Goal: Information Seeking & Learning: Check status

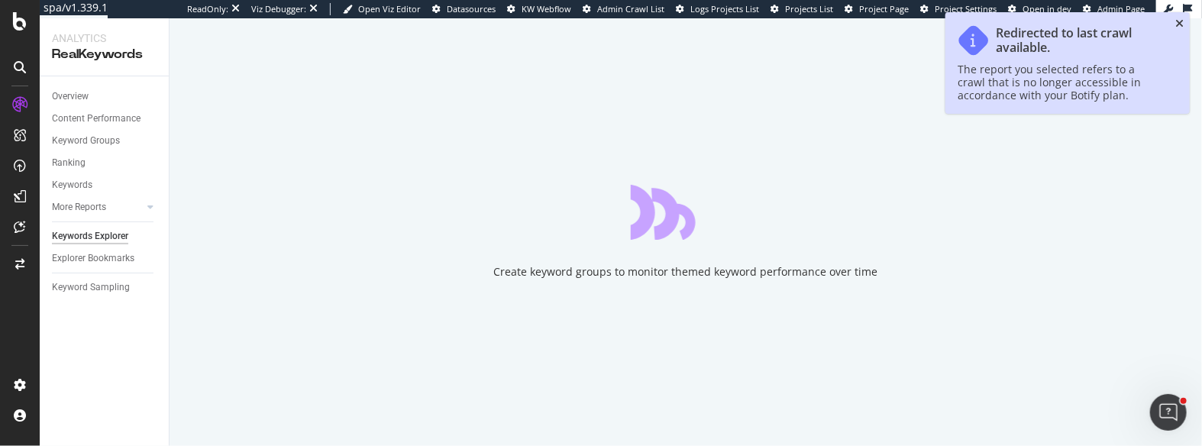
click at [1178, 24] on icon "close toast" at bounding box center [1179, 23] width 8 height 11
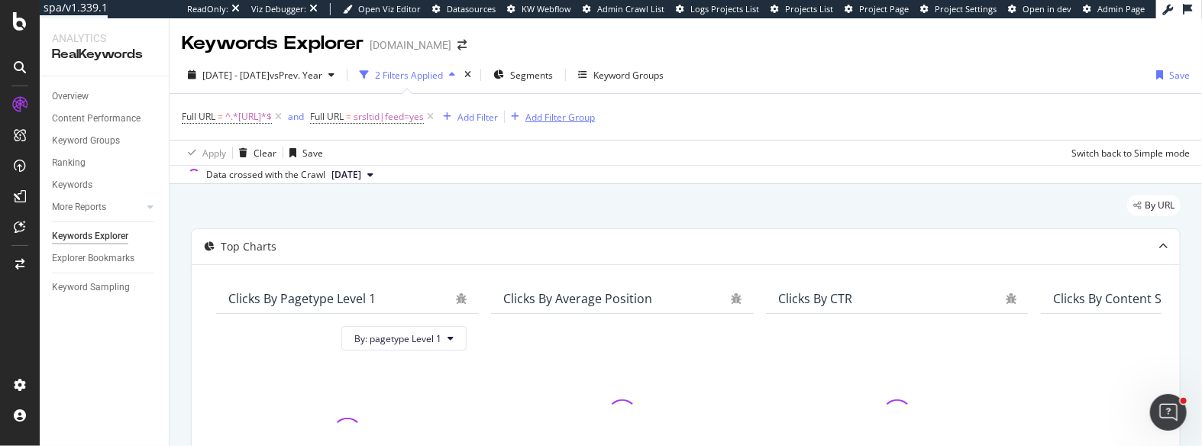
click at [437, 117] on icon at bounding box center [430, 116] width 13 height 15
drag, startPoint x: 309, startPoint y: 120, endPoint x: 274, endPoint y: 108, distance: 36.2
click at [285, 120] on icon at bounding box center [278, 116] width 13 height 15
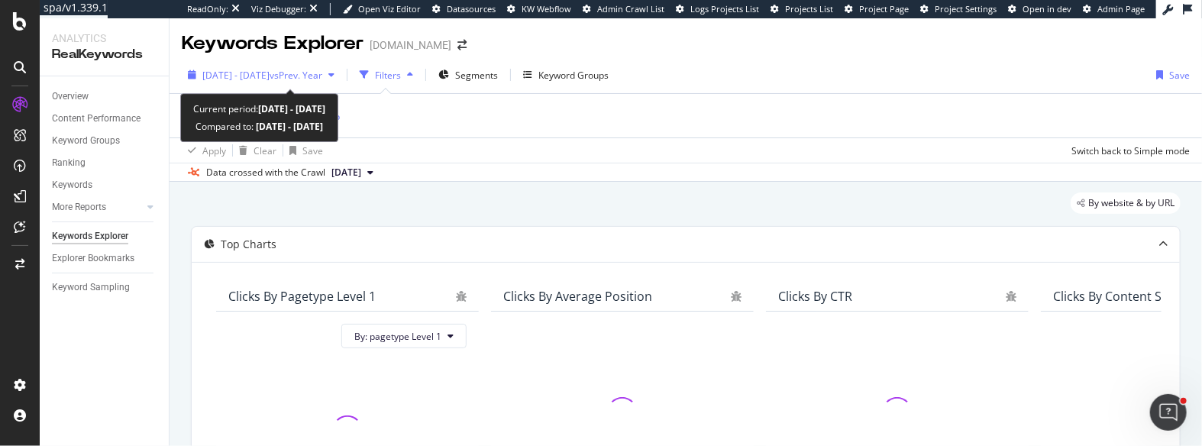
click at [250, 76] on span "[DATE] - [DATE]" at bounding box center [235, 75] width 67 height 13
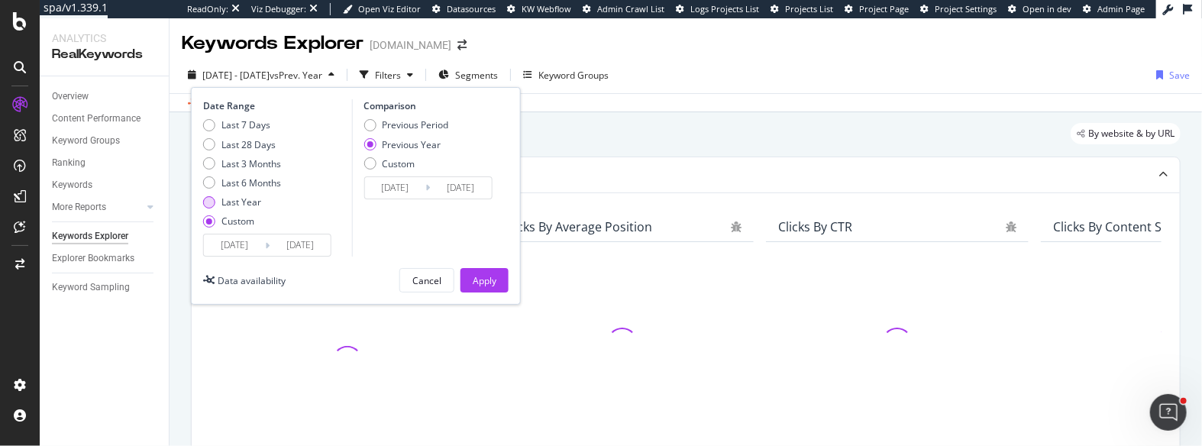
click at [240, 201] on div "Last Year" at bounding box center [241, 201] width 40 height 13
type input "[DATE]"
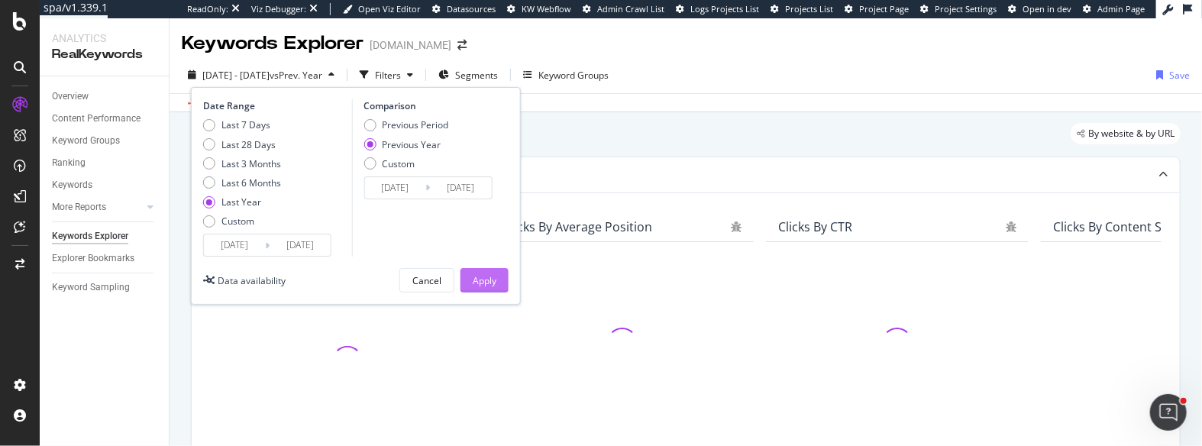
click at [481, 279] on div "Apply" at bounding box center [485, 280] width 24 height 13
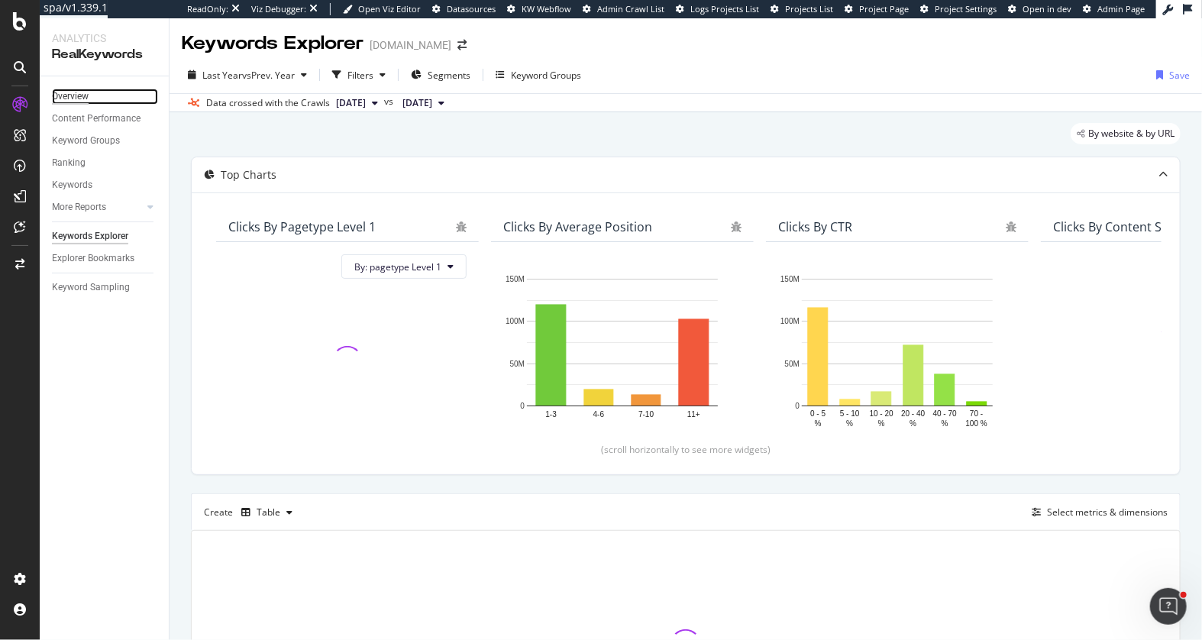
click at [86, 95] on div "Overview" at bounding box center [70, 97] width 37 height 16
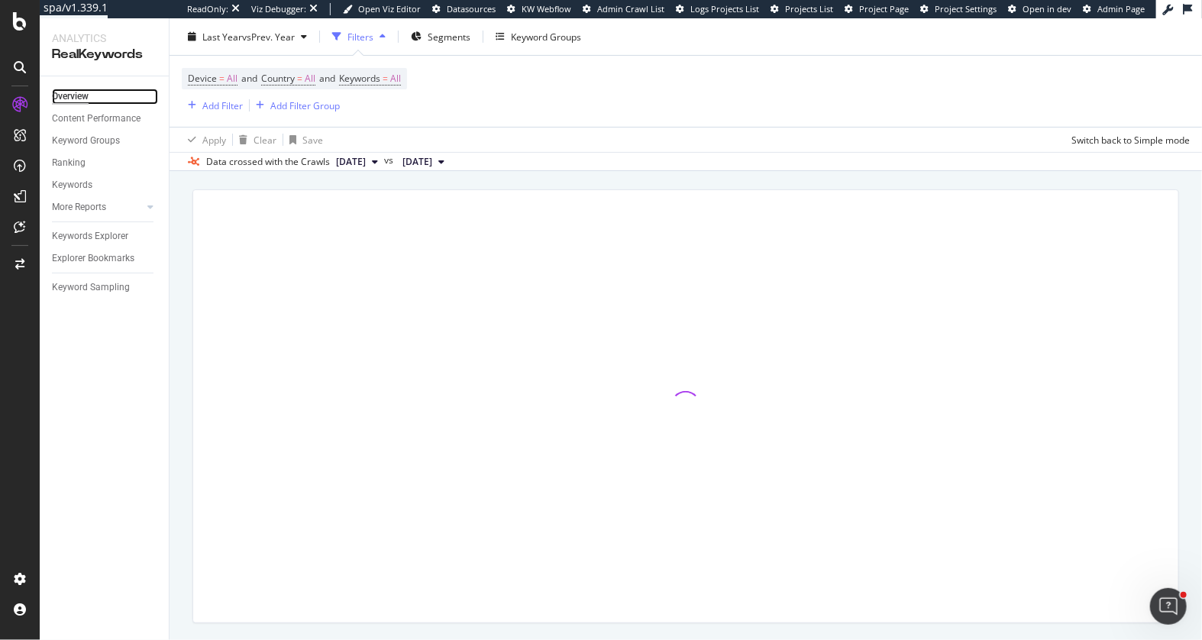
scroll to position [74, 0]
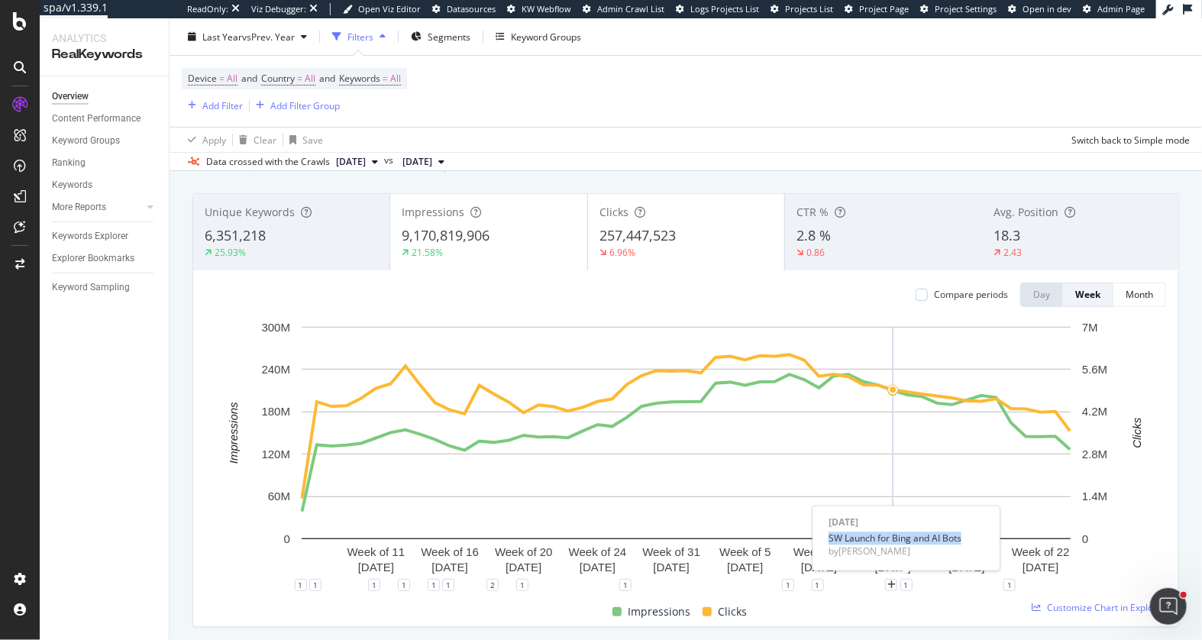
drag, startPoint x: 828, startPoint y: 541, endPoint x: 964, endPoint y: 541, distance: 135.9
click at [964, 445] on div "SW Launch for Bing and AI Bots" at bounding box center [907, 537] width 156 height 13
copy div "SW Launch for Bing and AI Bots"
